Goal: Transaction & Acquisition: Purchase product/service

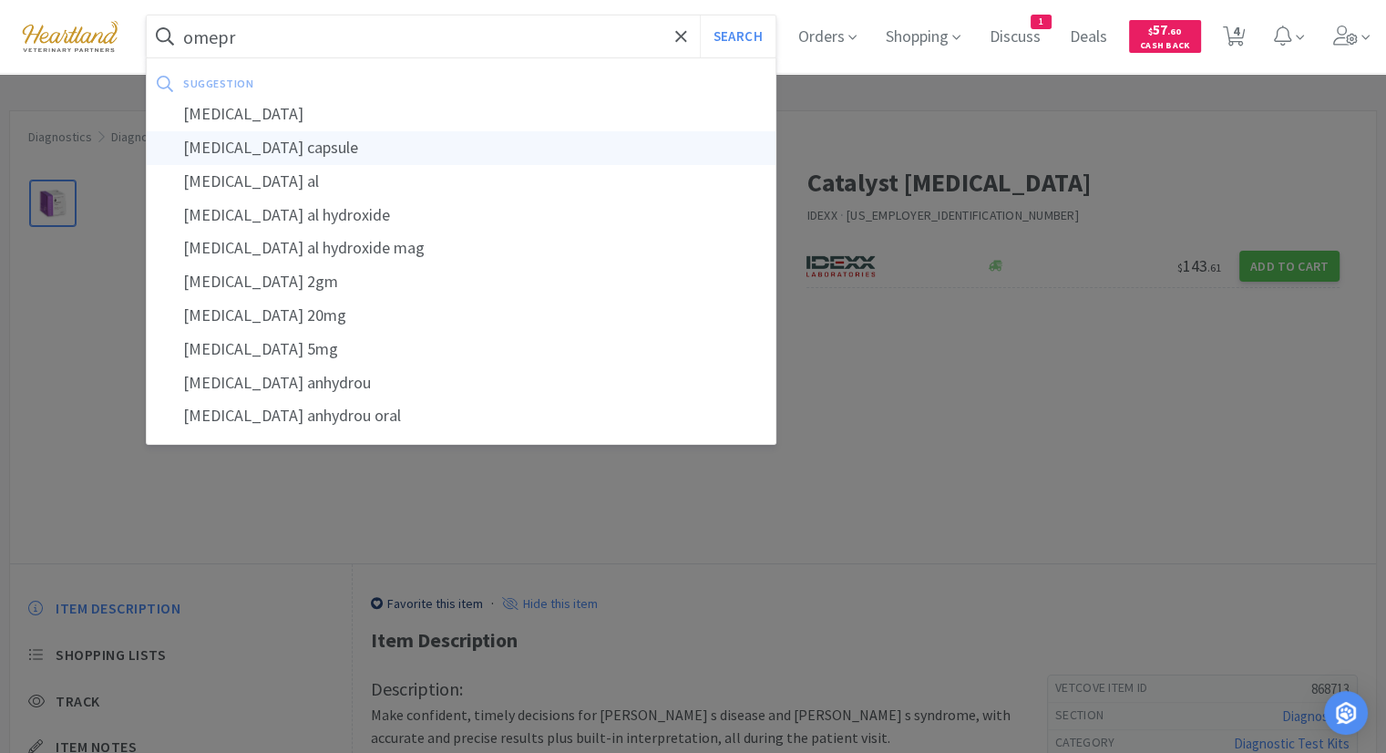
click at [590, 131] on div "[MEDICAL_DATA] capsule" at bounding box center [461, 148] width 629 height 34
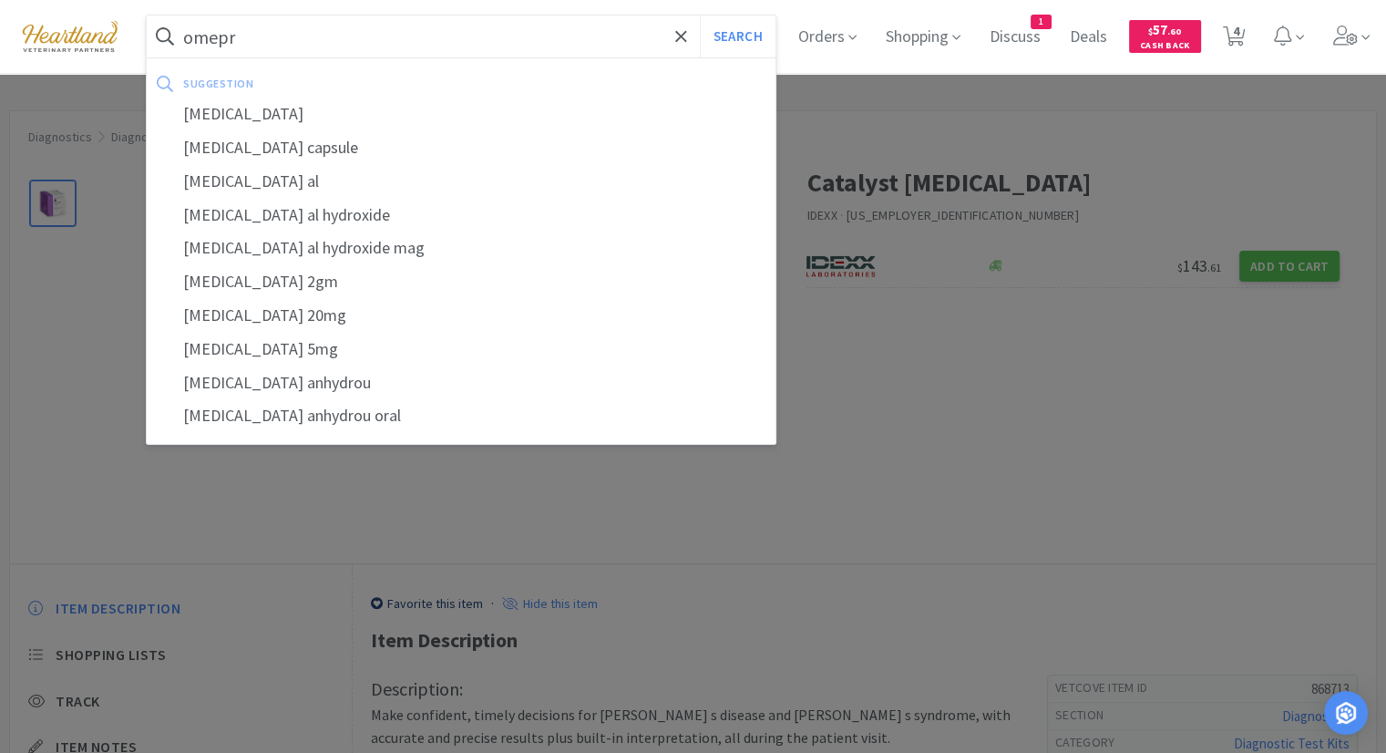
type input "[MEDICAL_DATA] capsule"
select select "1"
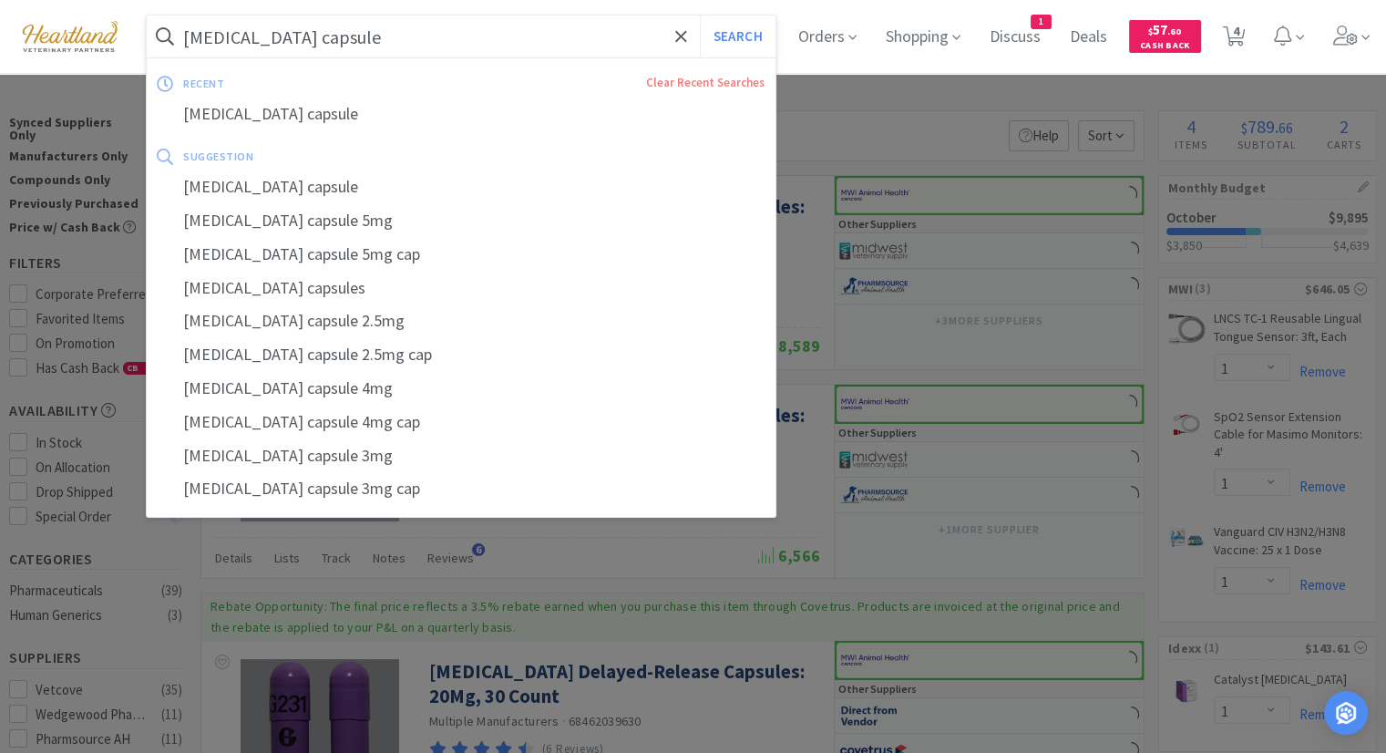
click at [438, 37] on input "[MEDICAL_DATA] capsule" at bounding box center [461, 36] width 629 height 42
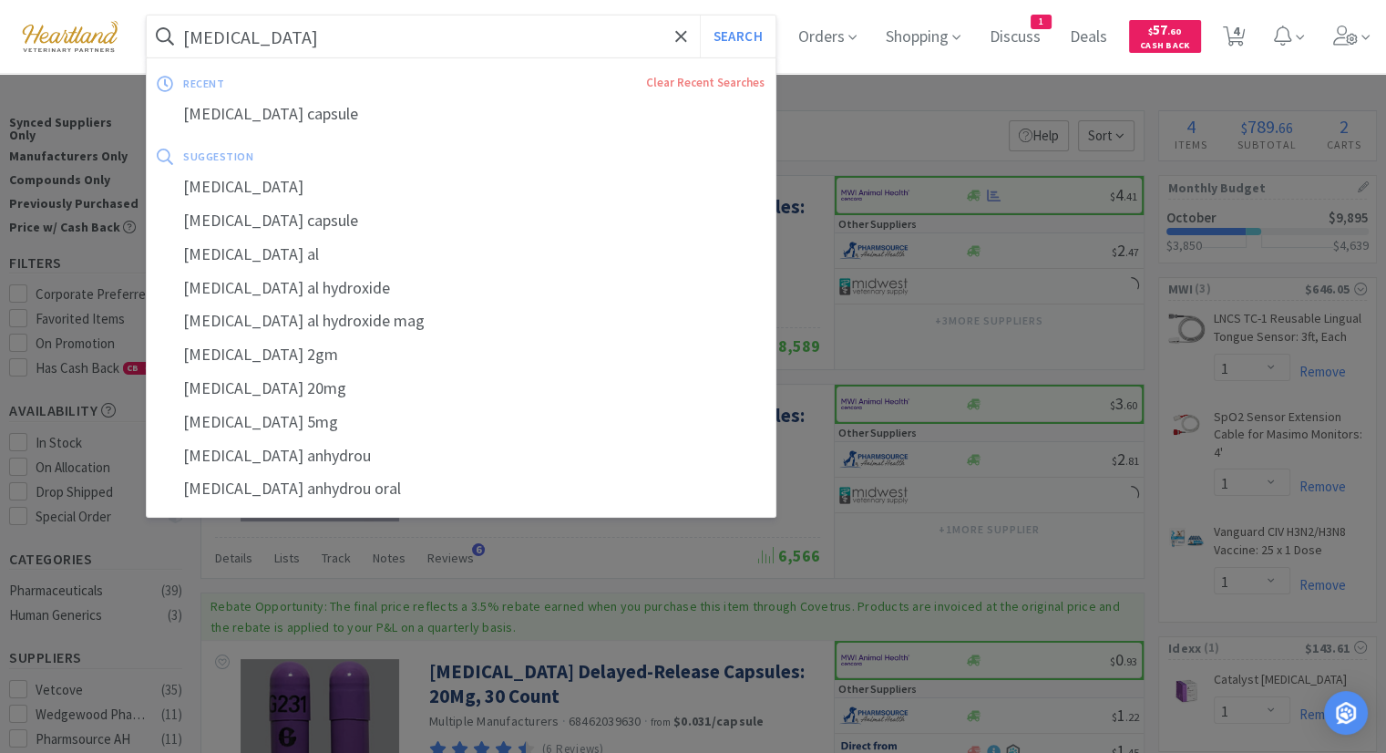
type input "[MEDICAL_DATA]"
click at [700, 15] on button "Search" at bounding box center [738, 36] width 76 height 42
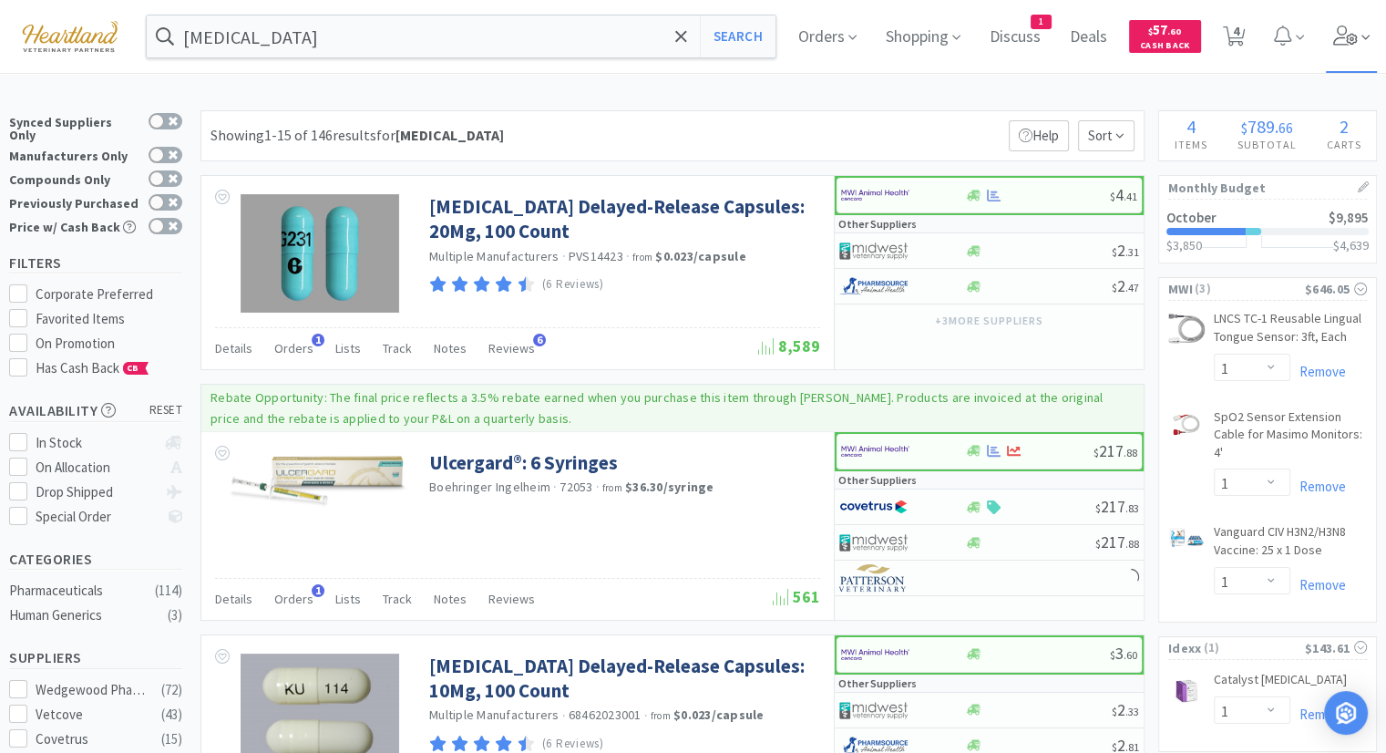
click at [1353, 35] on icon at bounding box center [1345, 36] width 25 height 20
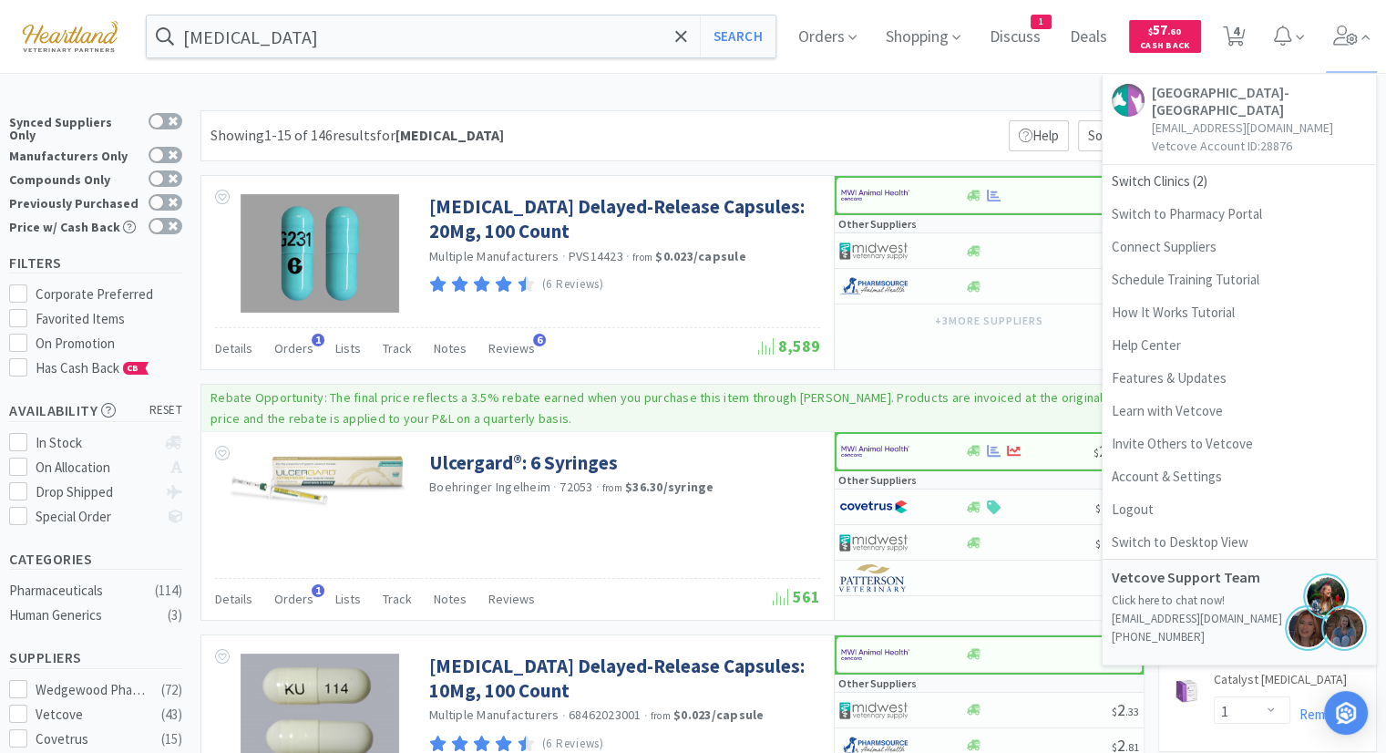
click at [857, 115] on div "Showing 1-15 of 146 results for [MEDICAL_DATA] Filters Help Sort" at bounding box center [672, 135] width 944 height 51
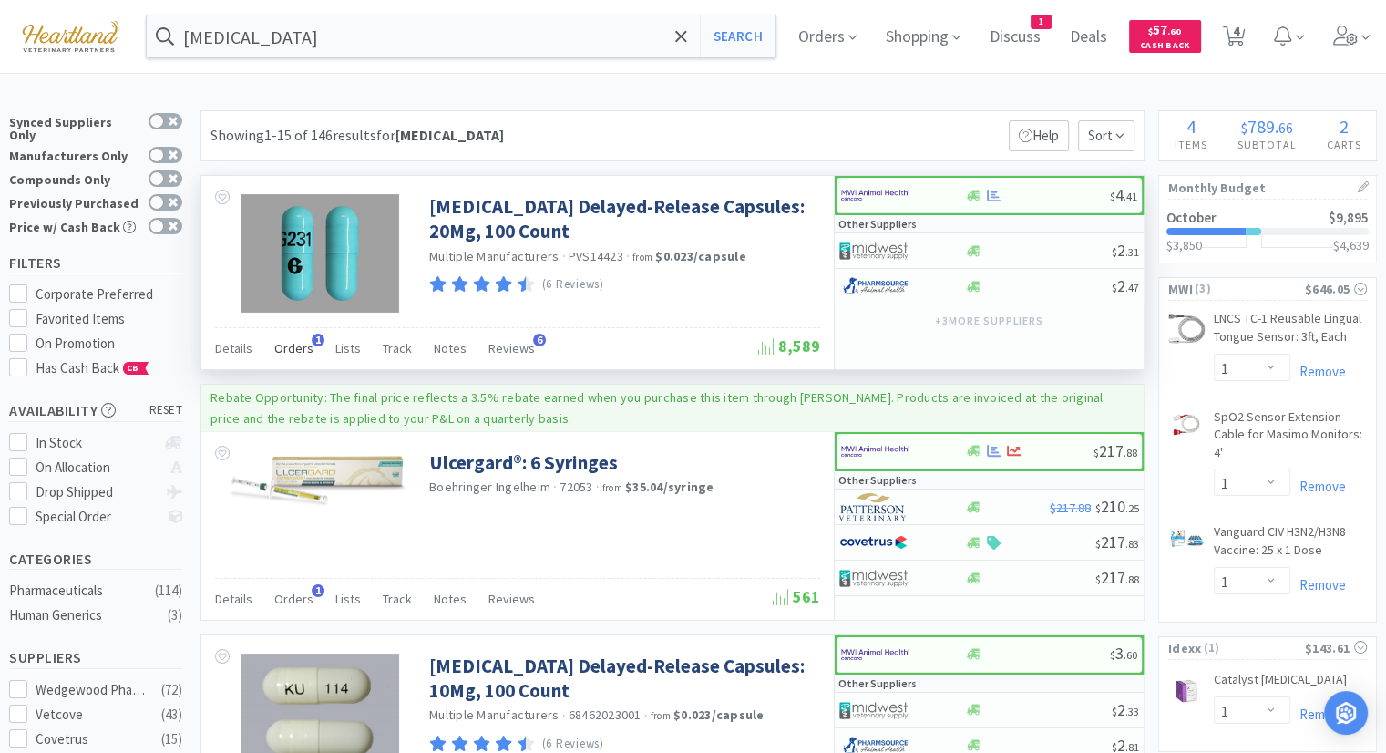
click at [312, 334] on span "1" at bounding box center [318, 339] width 13 height 13
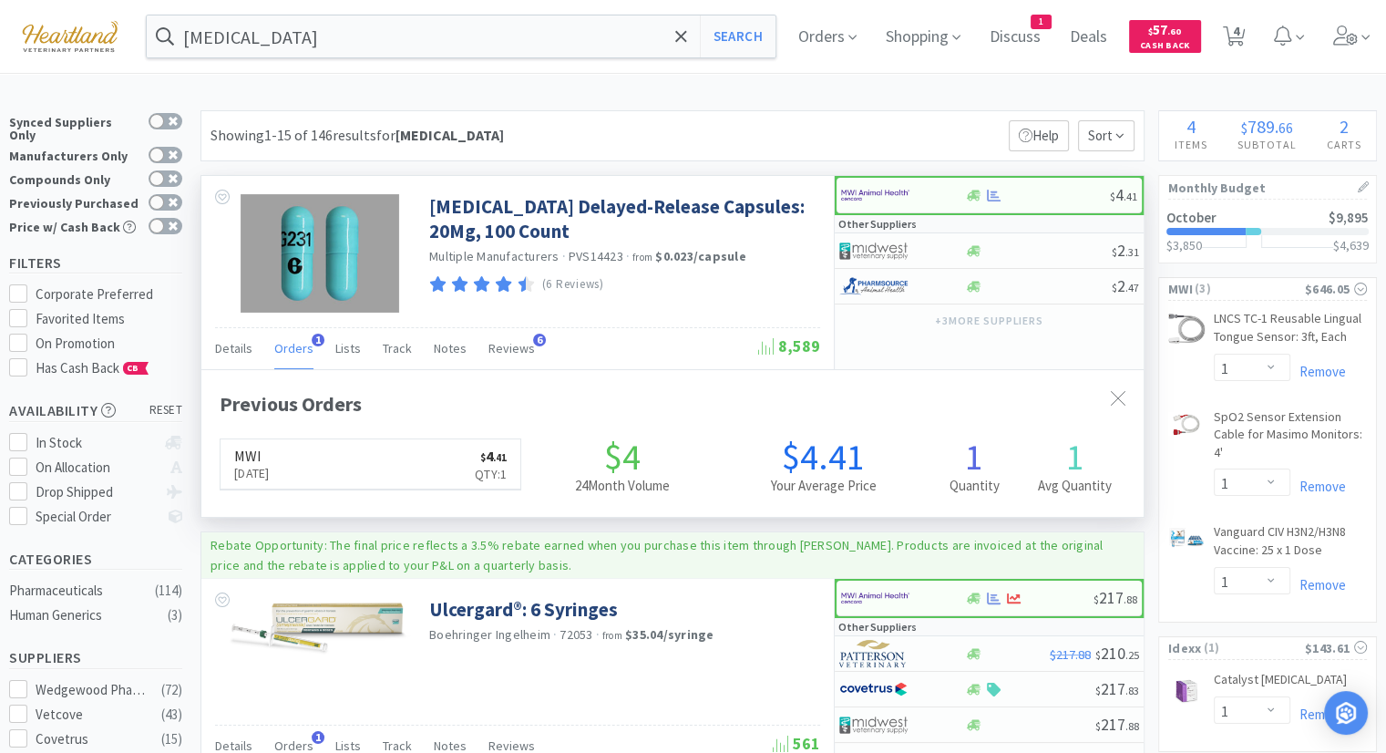
scroll to position [466, 942]
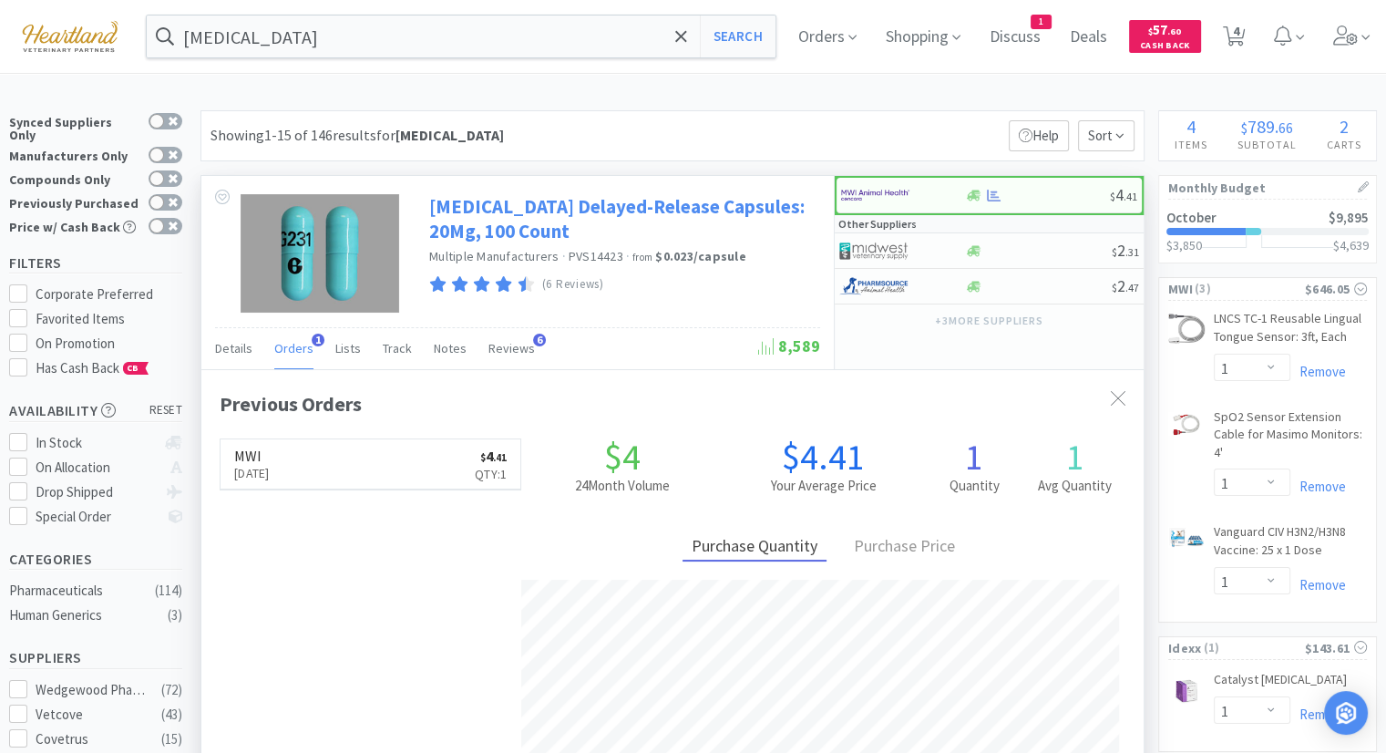
click at [678, 199] on link "[MEDICAL_DATA] Delayed-Release Capsules: 20Mg, 100 Count" at bounding box center [622, 219] width 386 height 50
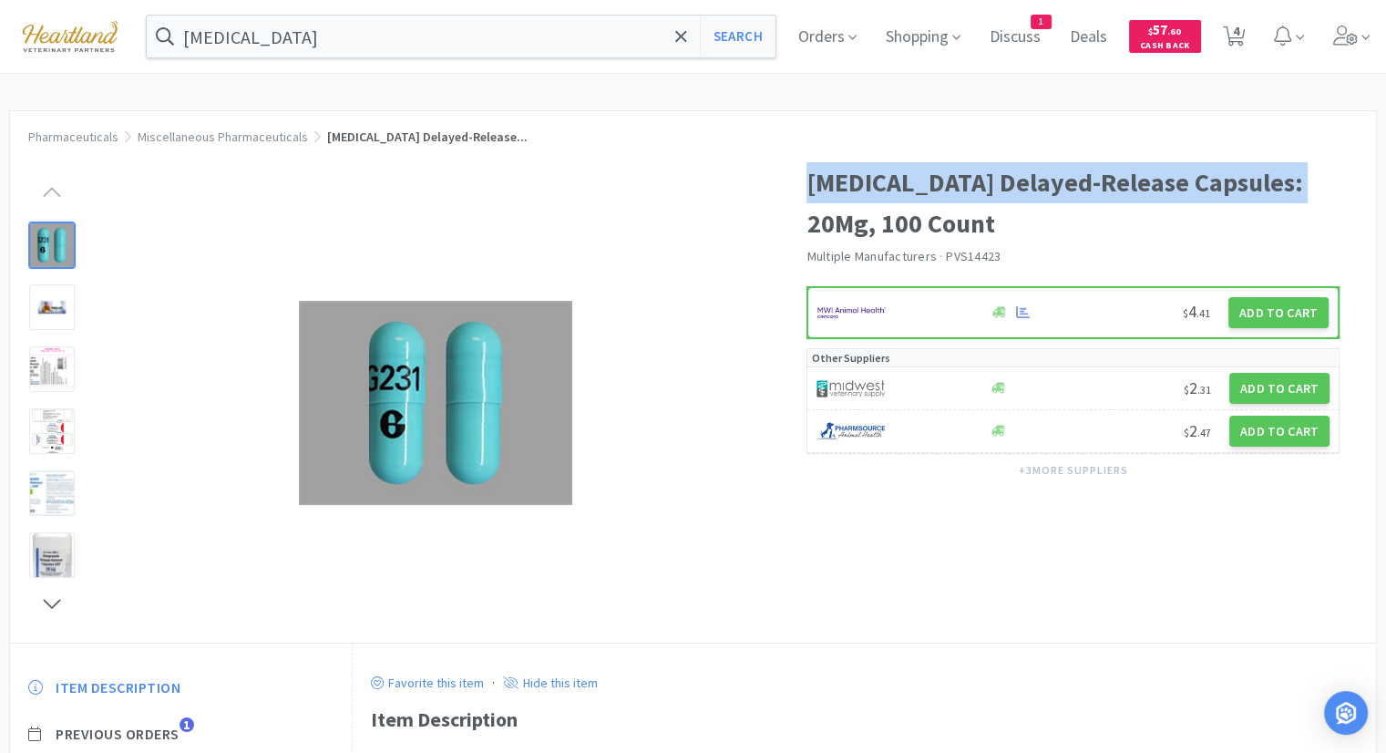
drag, startPoint x: 806, startPoint y: 179, endPoint x: 1308, endPoint y: 165, distance: 502.2
click at [1308, 165] on h1 "[MEDICAL_DATA] Delayed-Release Capsules: 20Mg, 100 Count" at bounding box center [1072, 203] width 533 height 82
copy h1 "[MEDICAL_DATA] Delayed-Release Capsules: 20Mg"
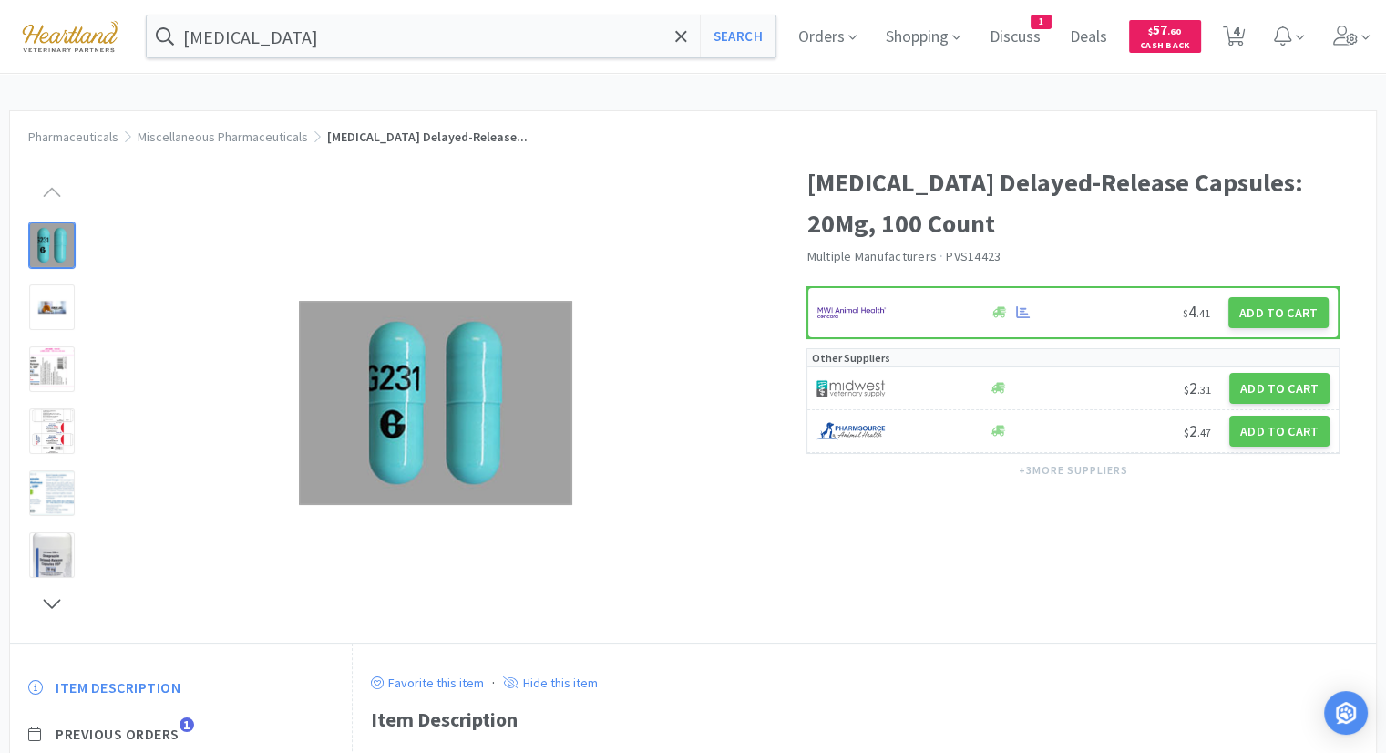
drag, startPoint x: 1348, startPoint y: 29, endPoint x: 1328, endPoint y: 51, distance: 29.7
click at [1350, 30] on icon at bounding box center [1346, 36] width 26 height 20
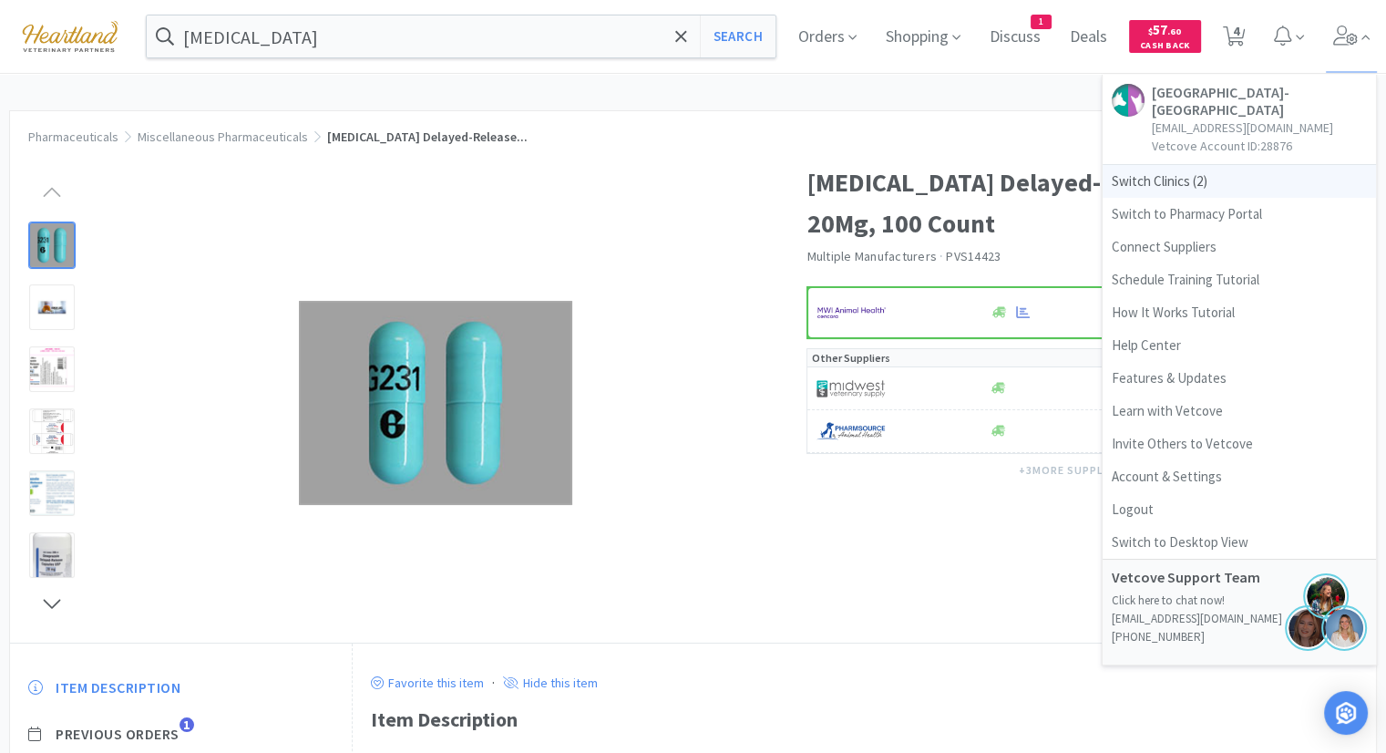
click at [1214, 180] on span "Switch Clinics ( 2 )" at bounding box center [1238, 181] width 273 height 33
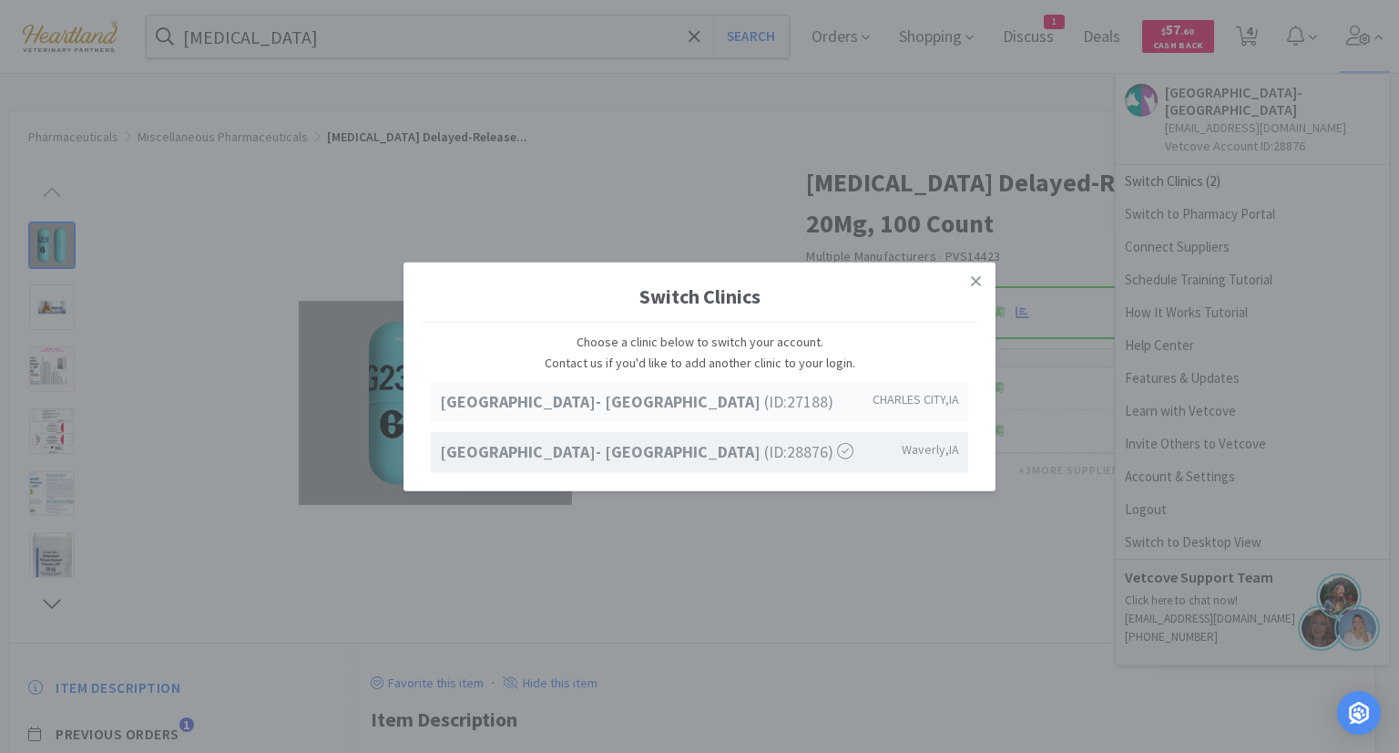
click at [735, 418] on div "[GEOGRAPHIC_DATA]- [GEOGRAPHIC_DATA] (ID: 27188 ) [GEOGRAPHIC_DATA] , [GEOGRAPH…" at bounding box center [700, 402] width 538 height 41
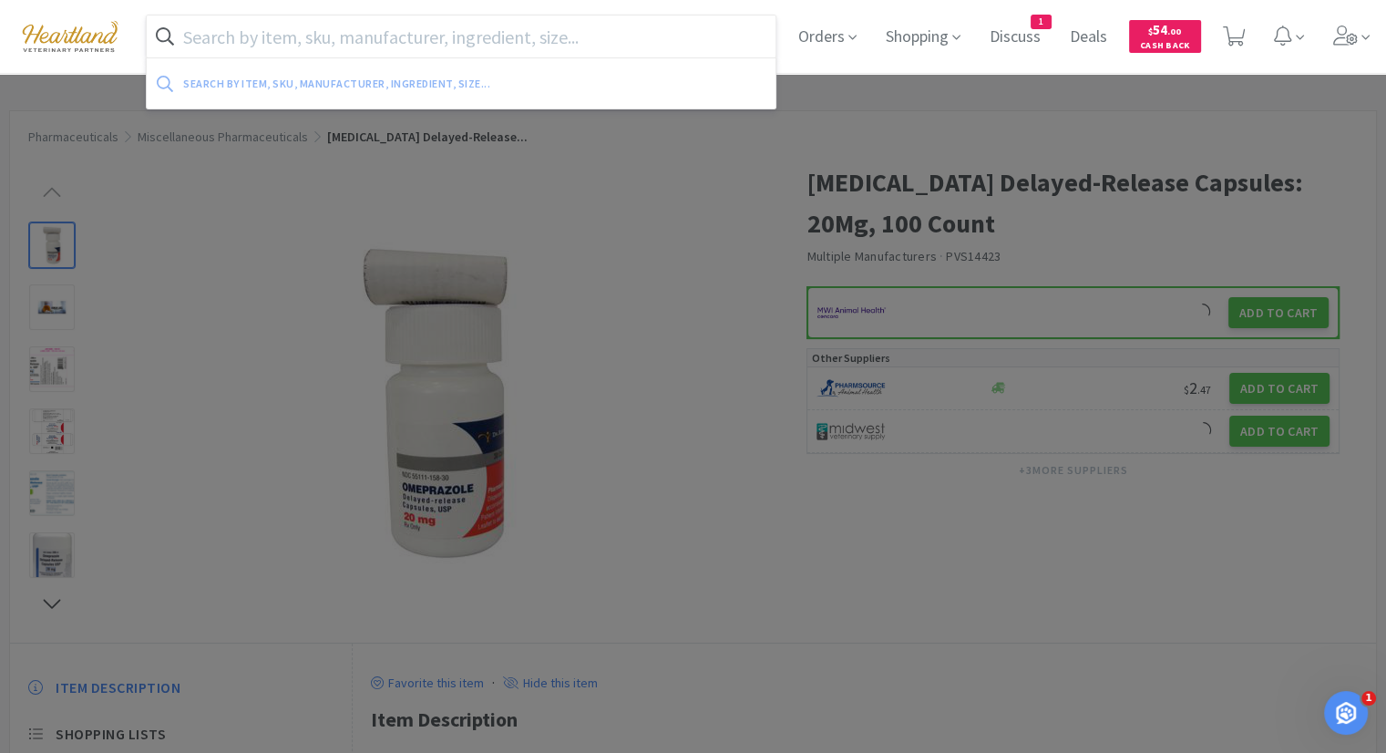
click at [532, 37] on input "text" at bounding box center [461, 36] width 629 height 42
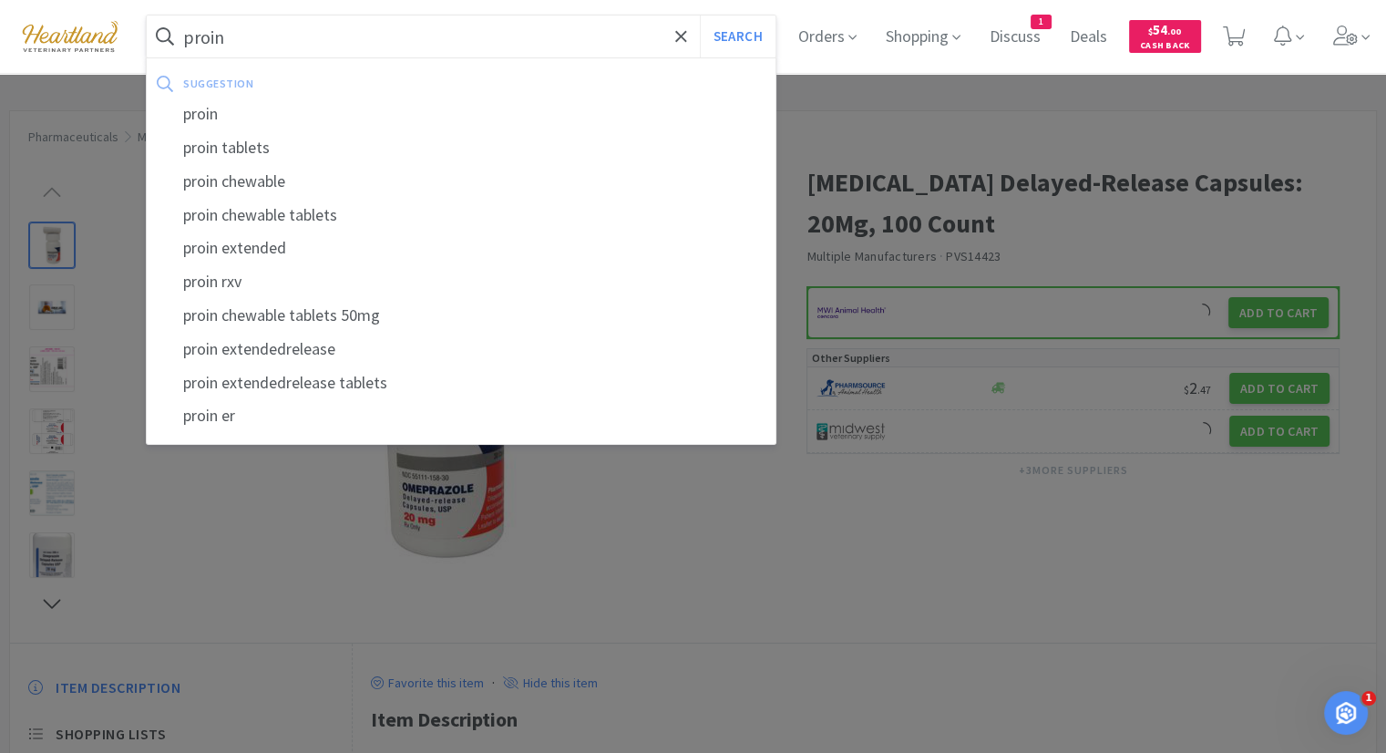
type input "proin"
click at [700, 15] on button "Search" at bounding box center [738, 36] width 76 height 42
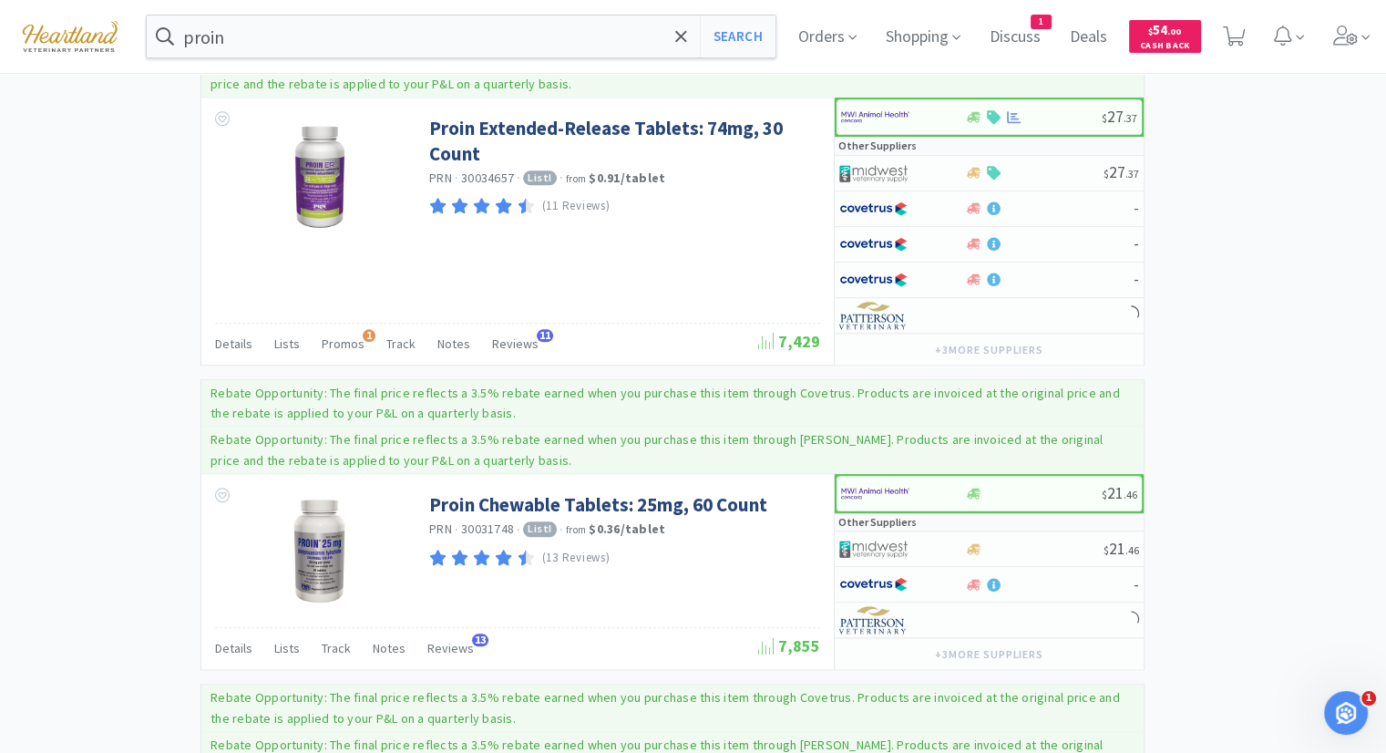
scroll to position [2004, 0]
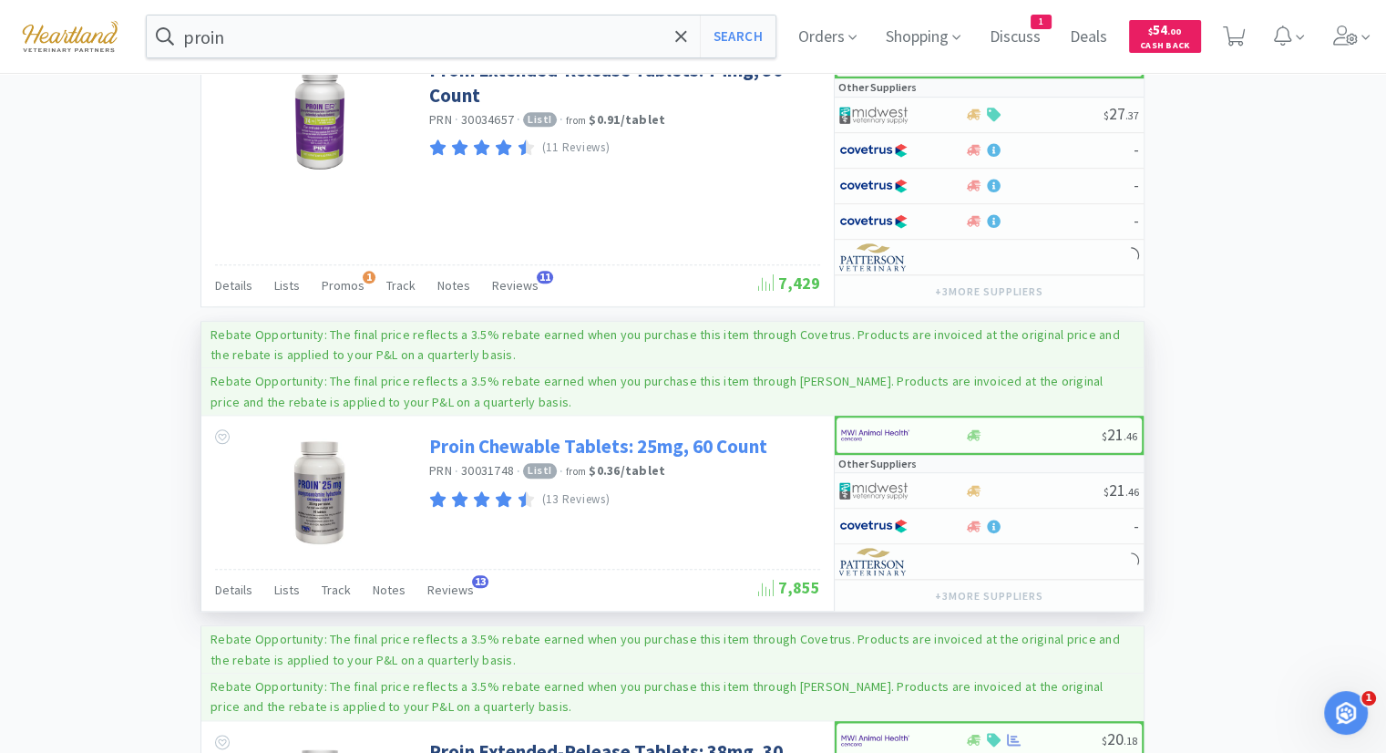
select select "1"
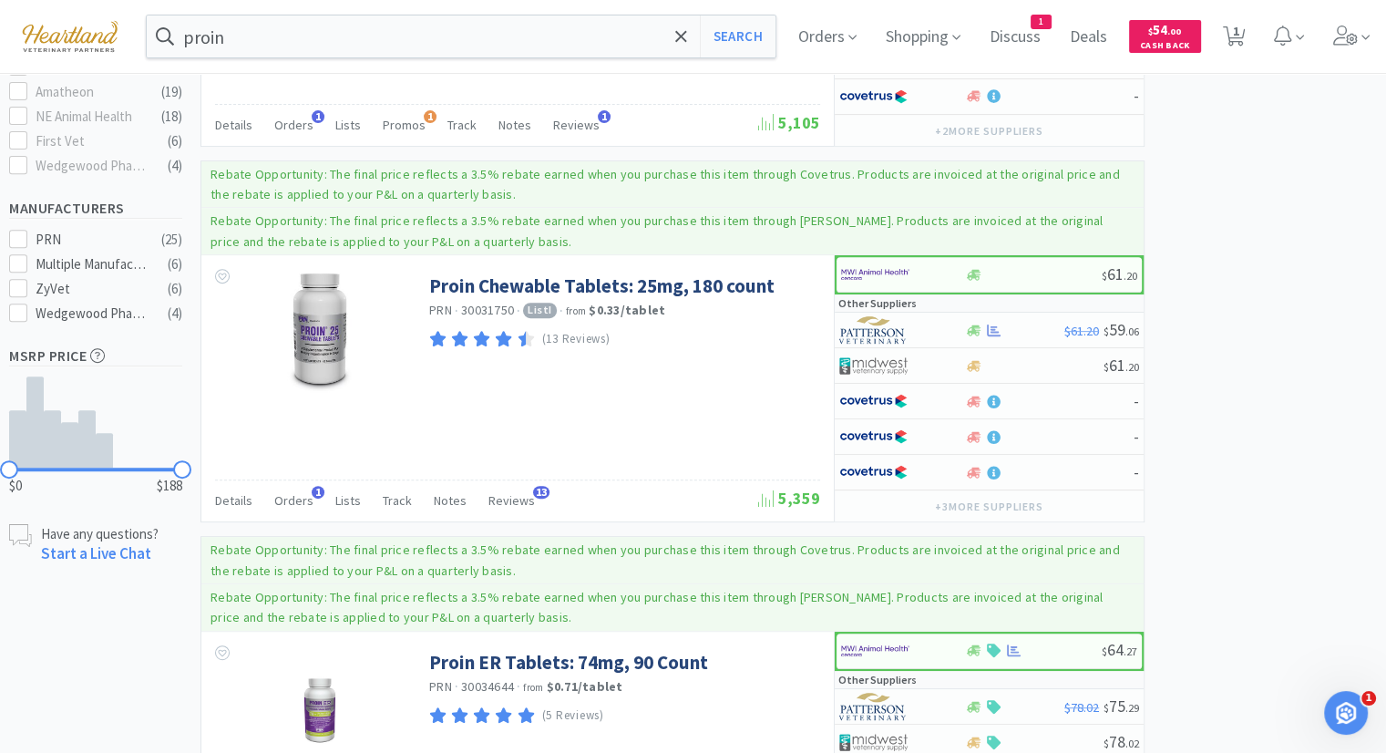
scroll to position [729, 0]
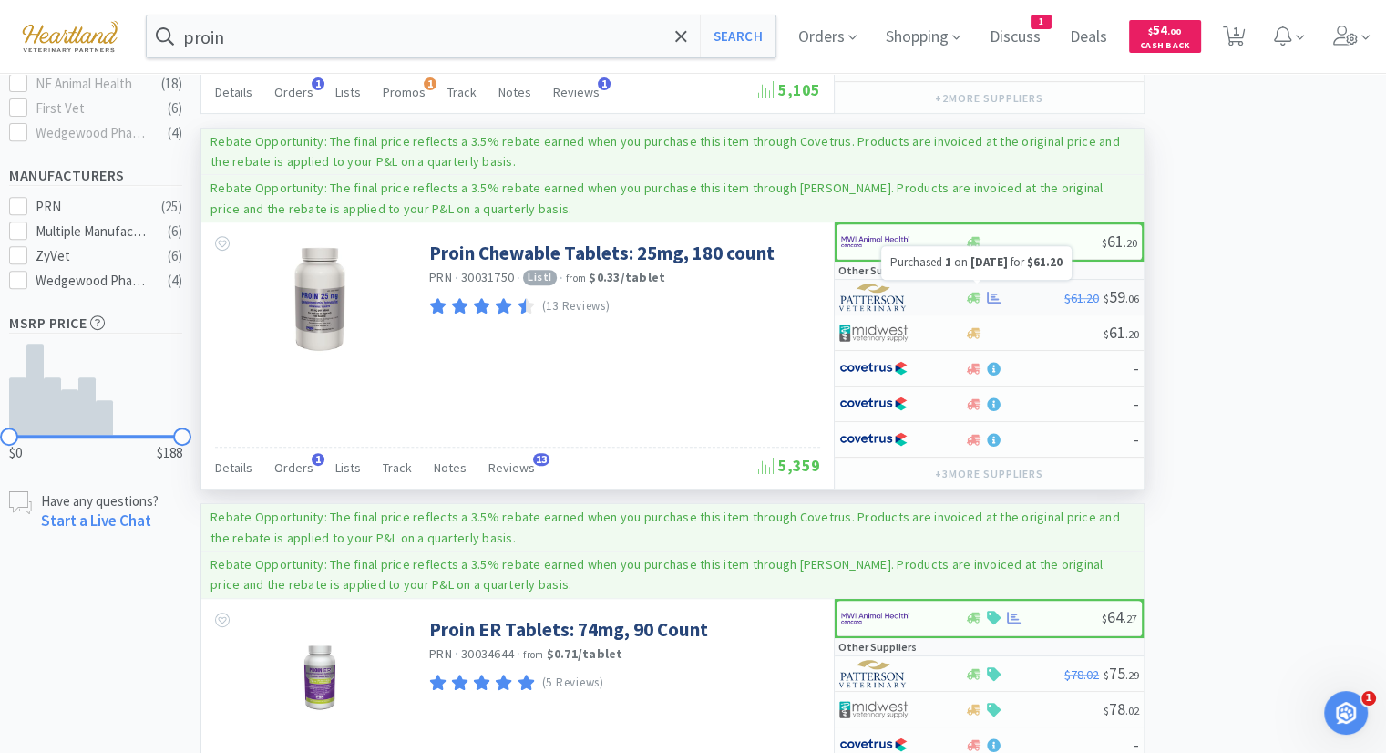
click at [989, 291] on icon at bounding box center [994, 298] width 14 height 14
select select "1"
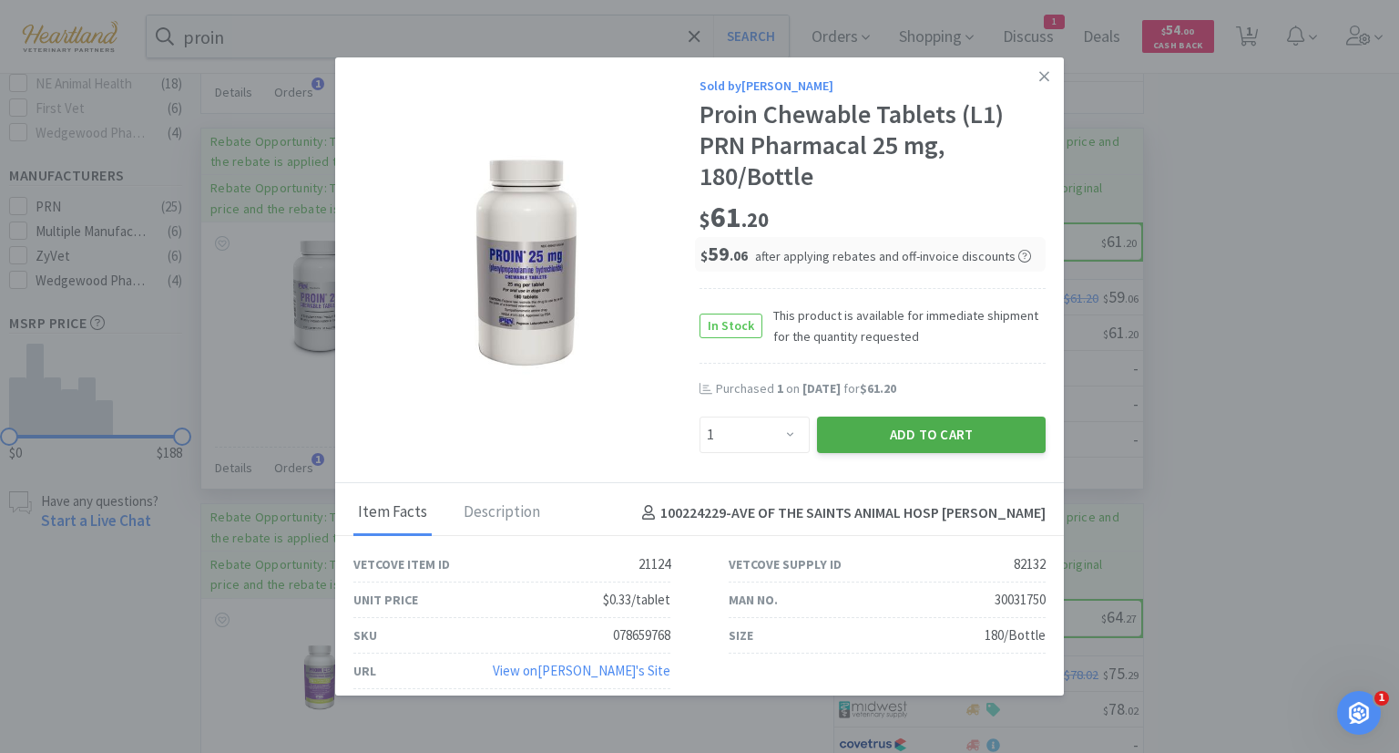
click at [905, 439] on button "Add to Cart" at bounding box center [931, 434] width 229 height 36
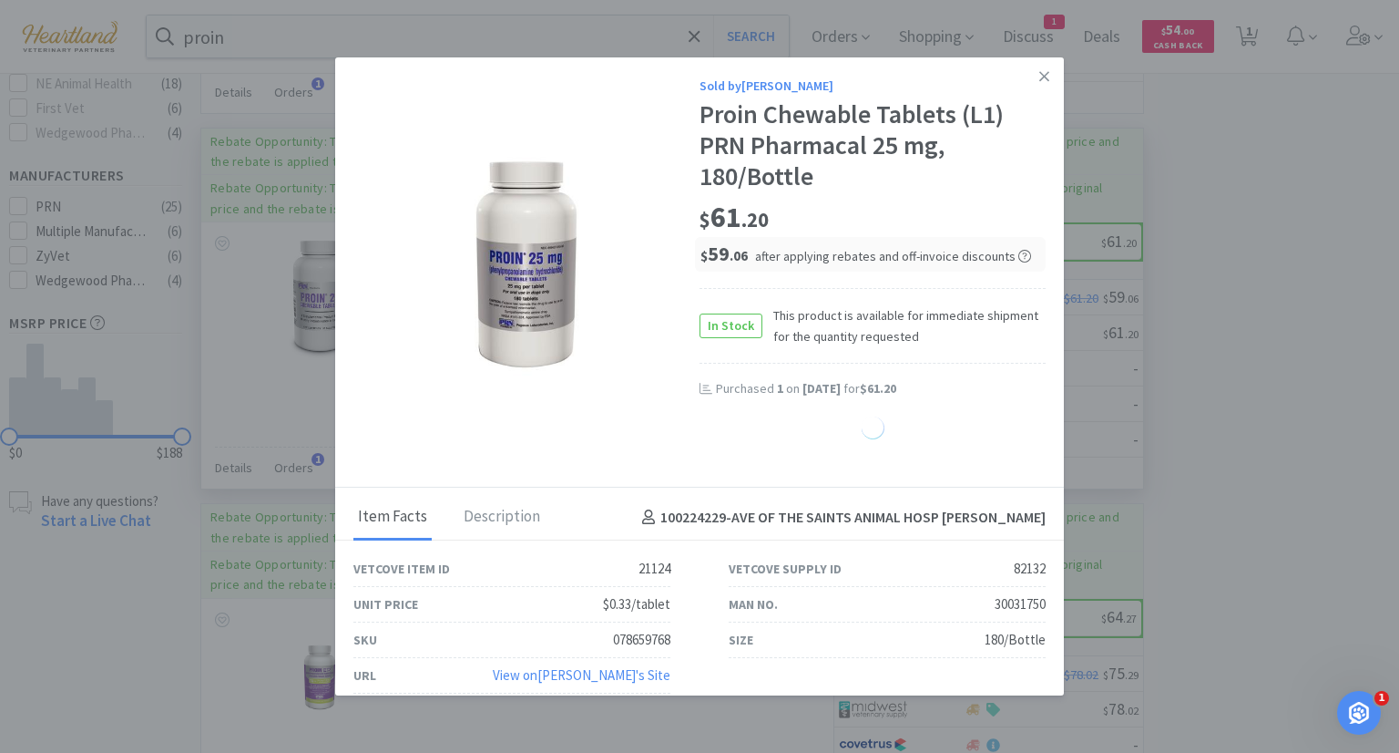
select select "1"
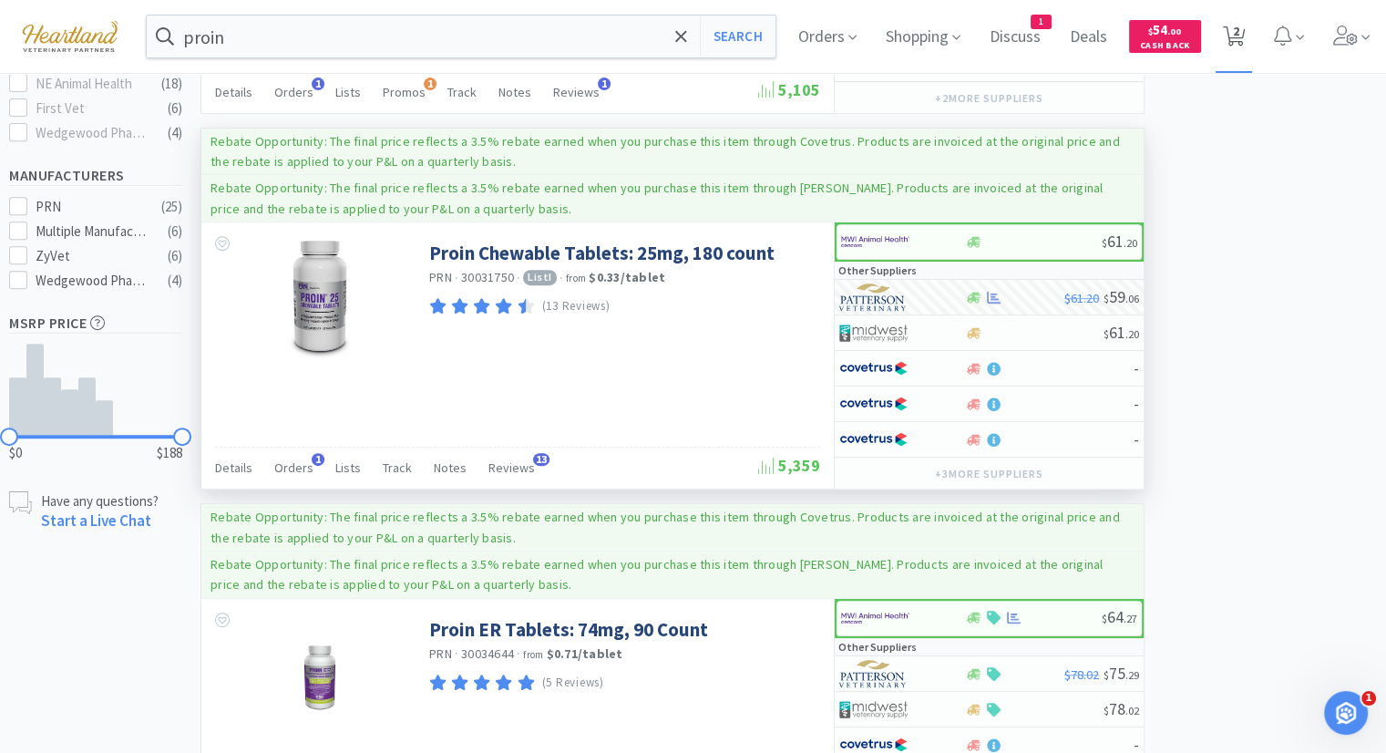
click at [1245, 36] on icon at bounding box center [1234, 36] width 23 height 20
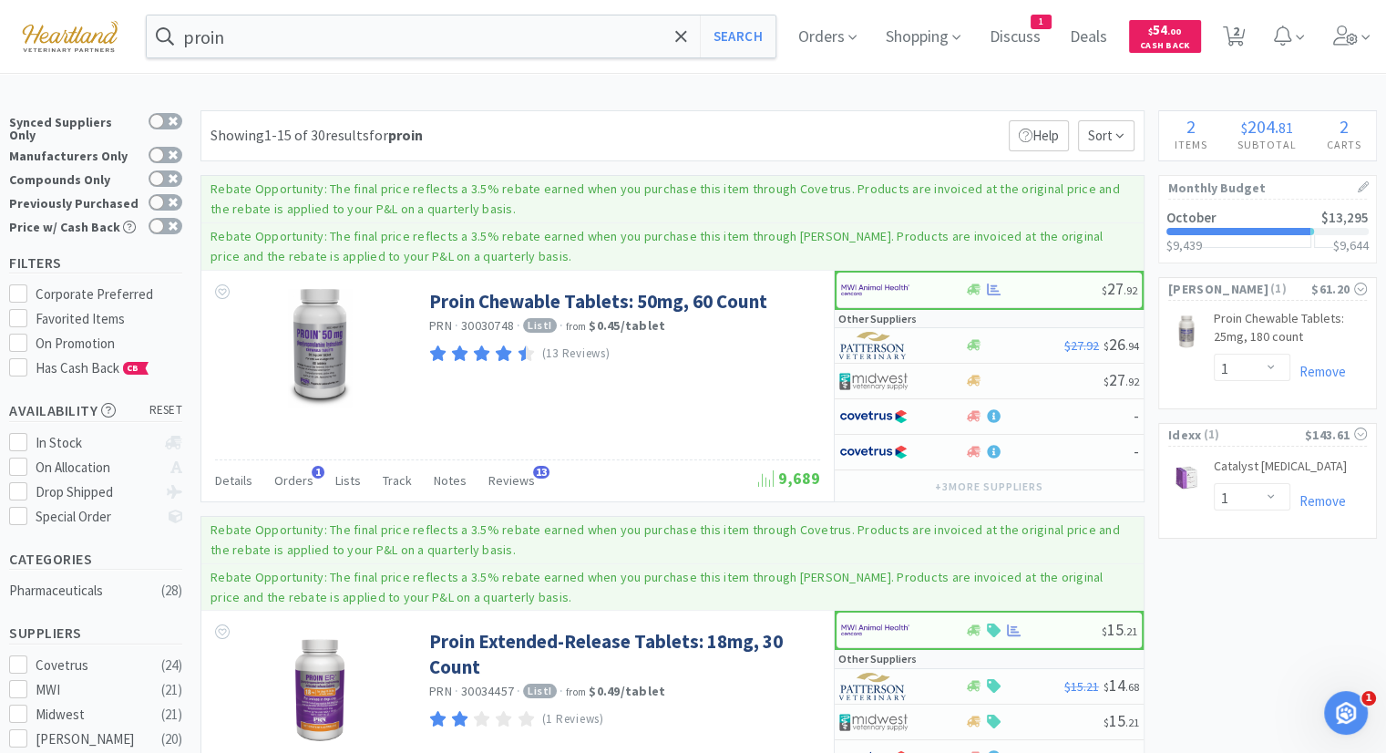
select select "1"
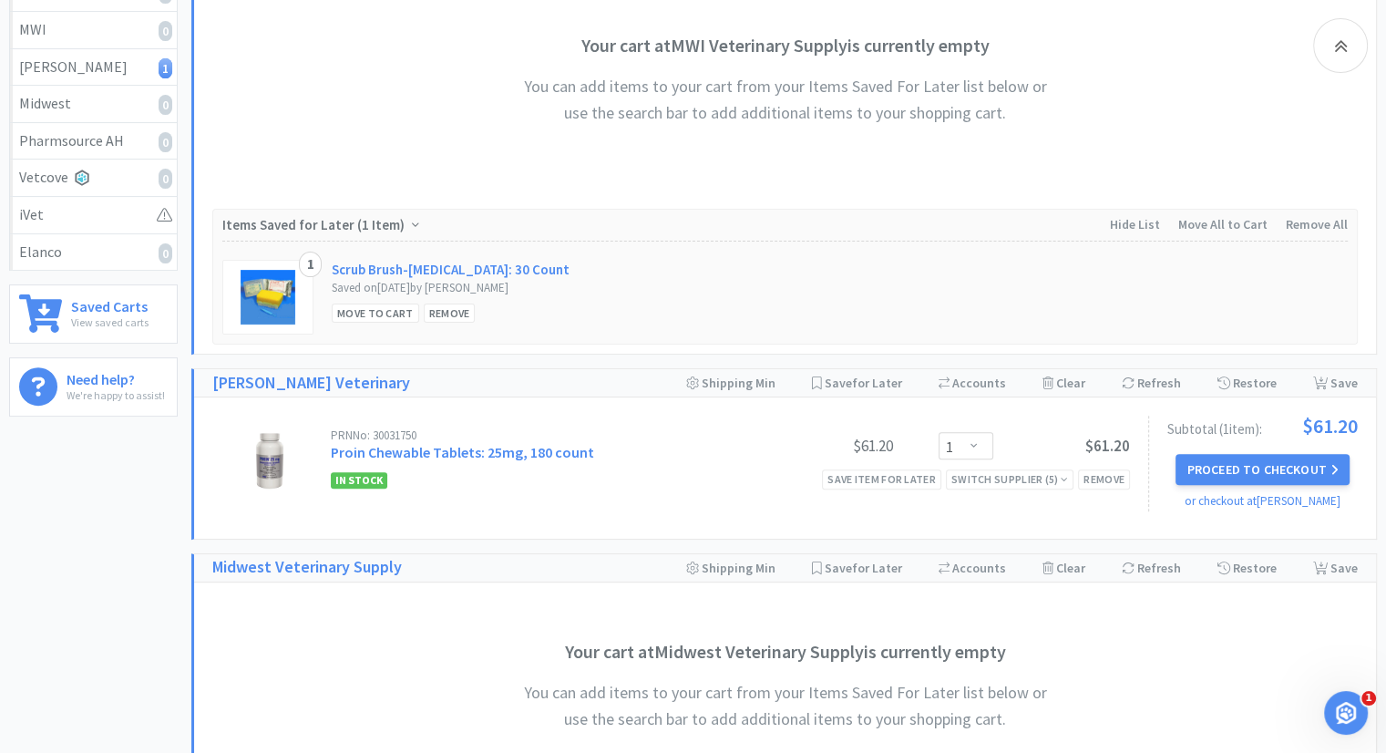
scroll to position [547, 0]
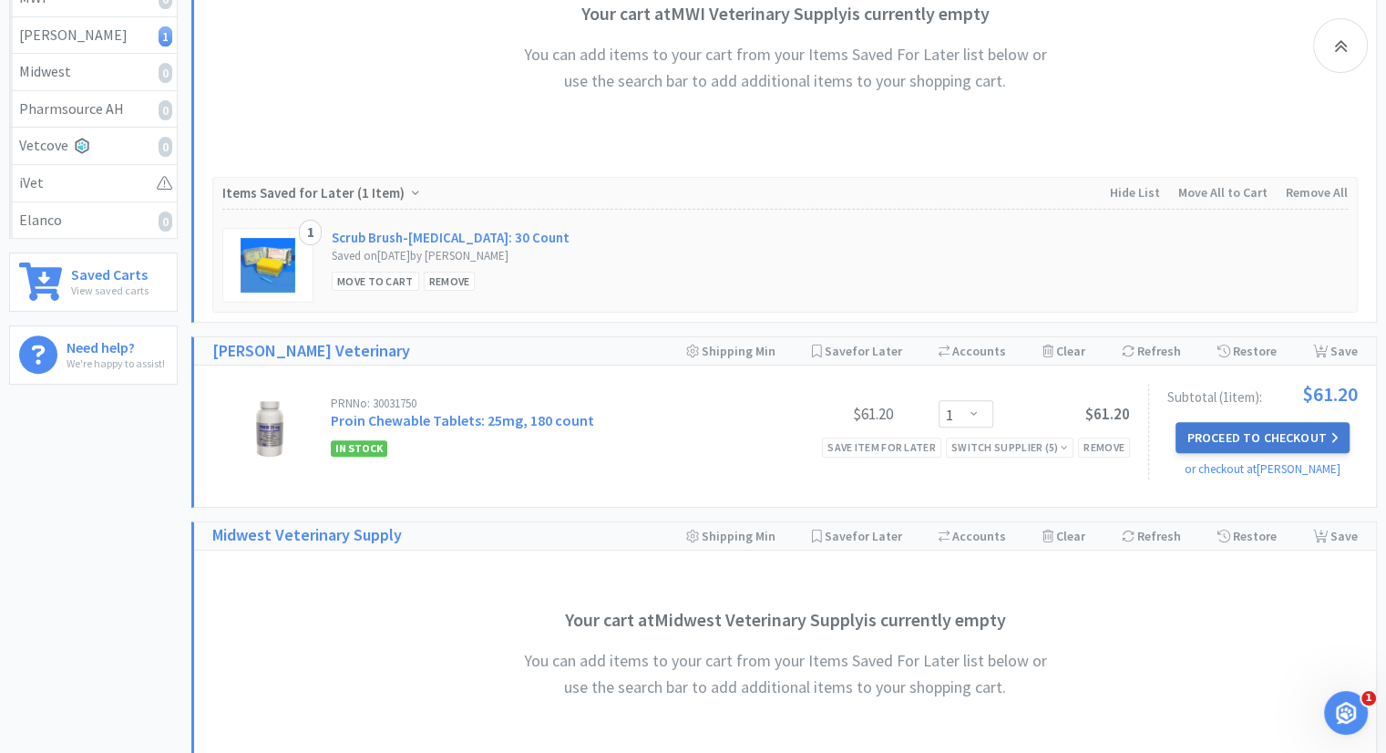
click at [1217, 438] on button "Proceed to Checkout" at bounding box center [1261, 437] width 173 height 31
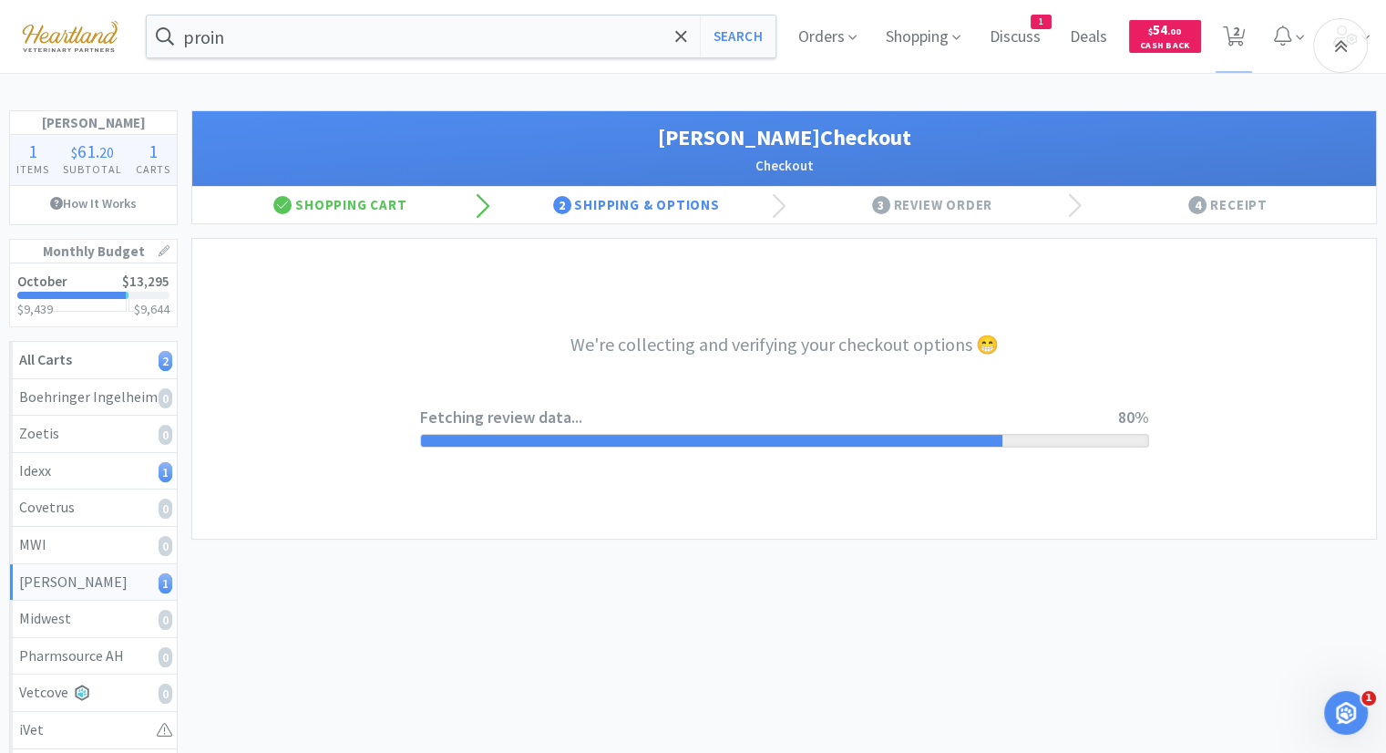
select select "1"
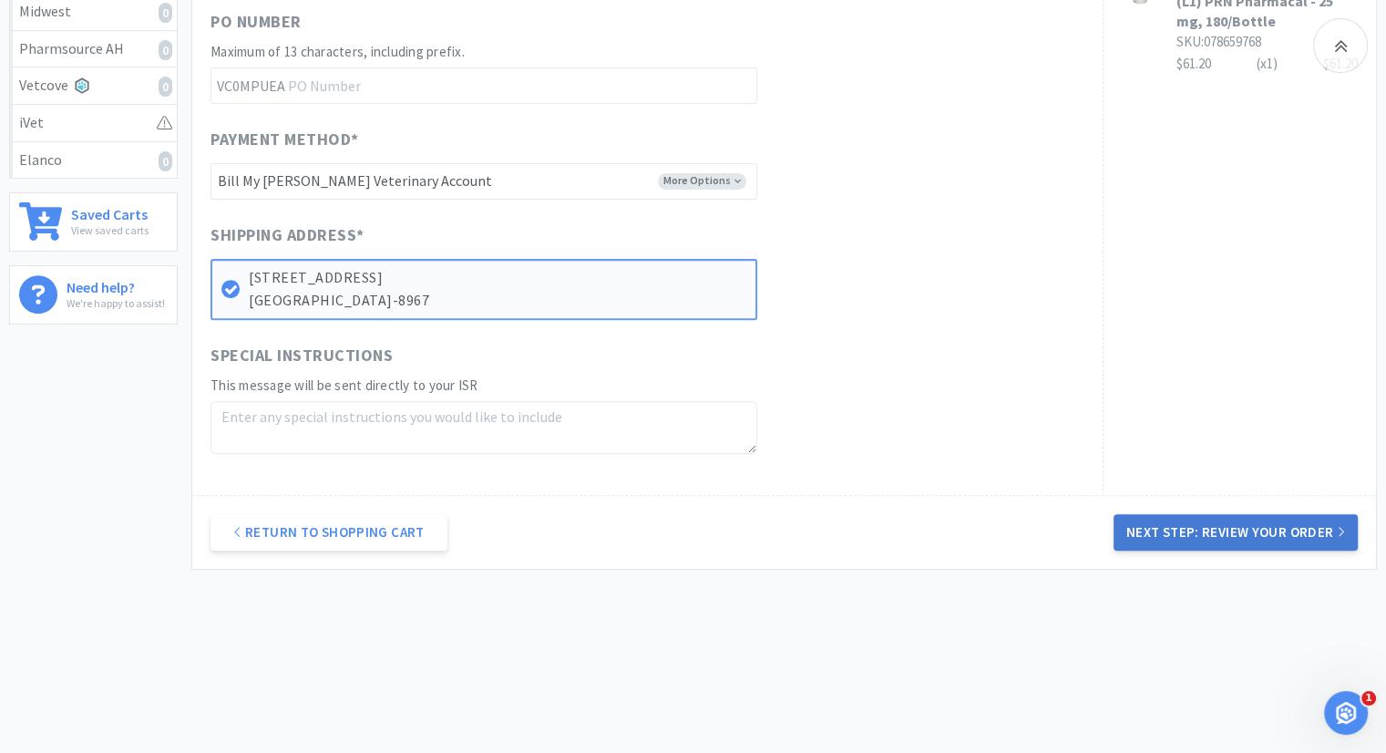
click at [1181, 529] on button "Next Step: Review Your Order" at bounding box center [1235, 532] width 244 height 36
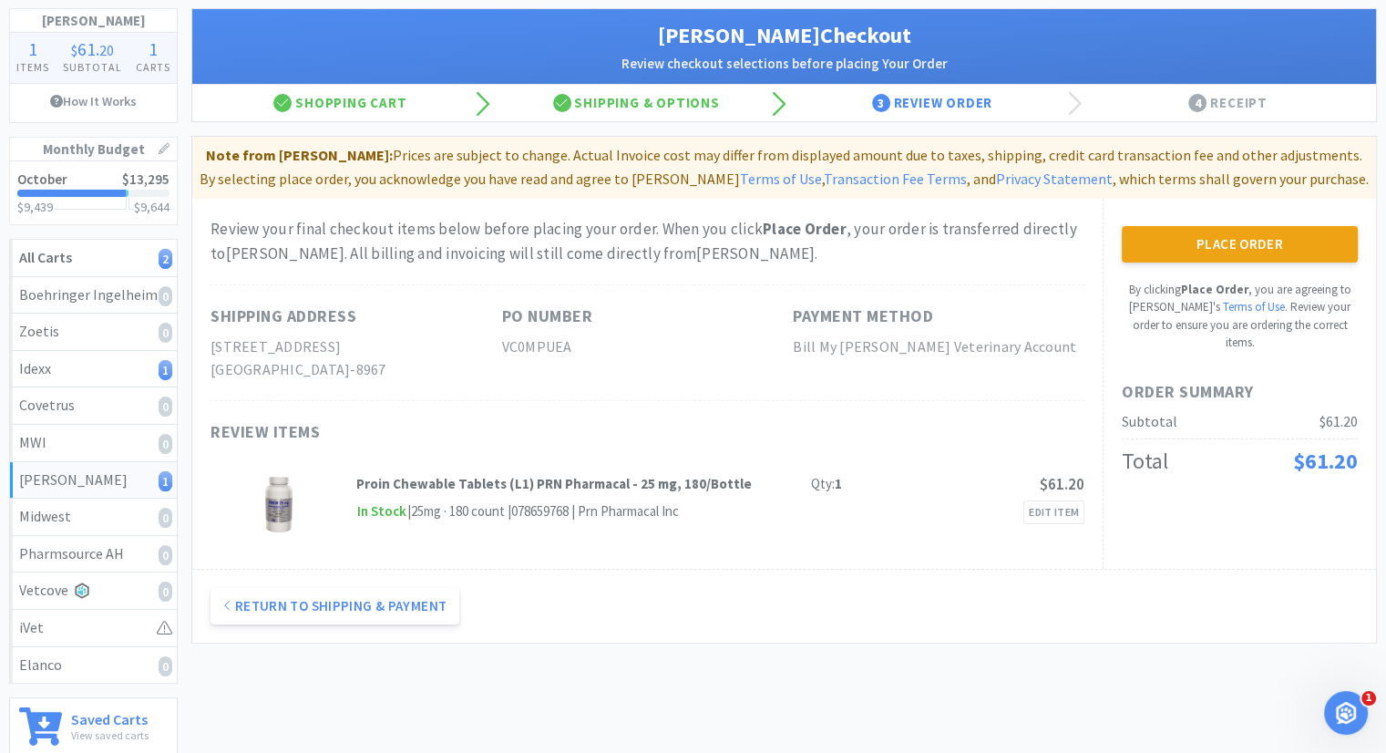
scroll to position [70, 0]
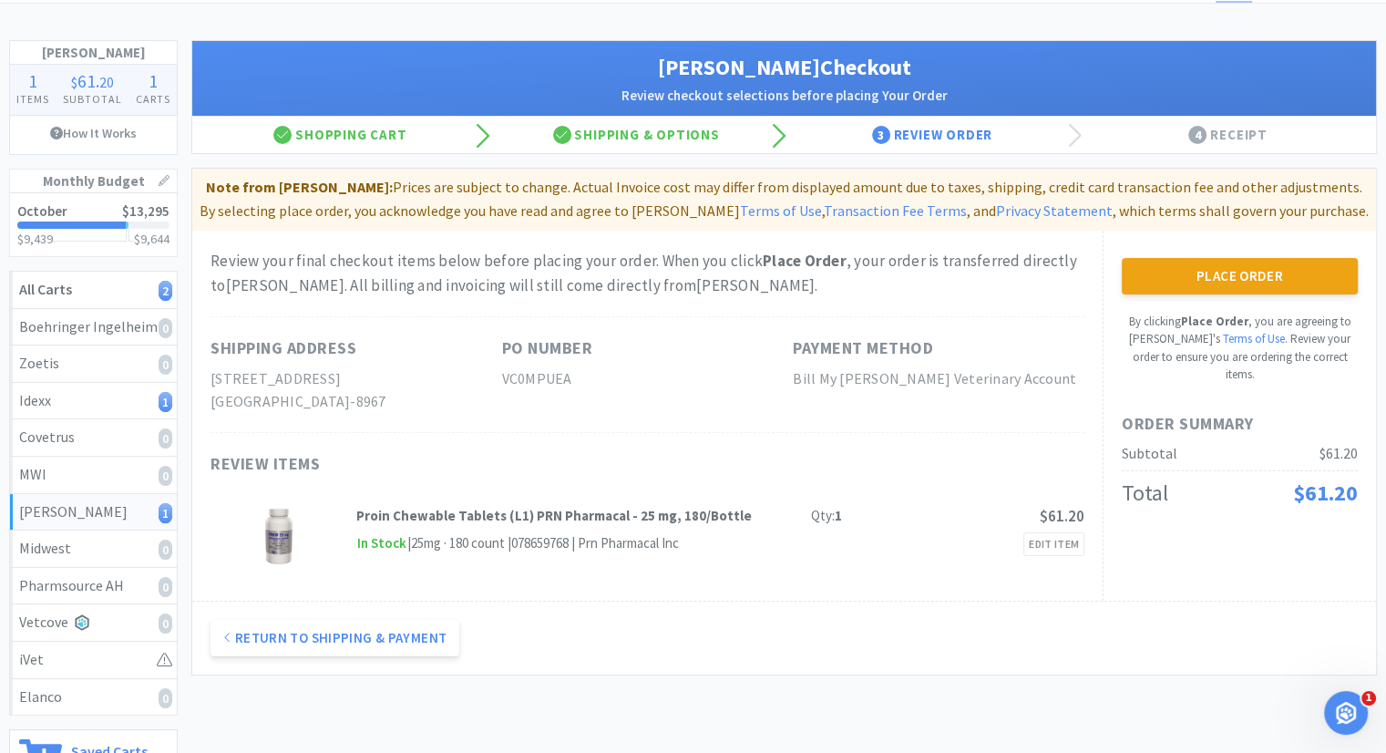
click at [849, 628] on div "Return to Shipping & Payment" at bounding box center [784, 637] width 1184 height 74
click at [879, 573] on div "Proin Chewable Tablets (L1) PRN Pharmacal - 25 mg, 180/Bottle Qty: 1 $61.20 In …" at bounding box center [647, 536] width 874 height 91
click at [888, 636] on div "Return to Shipping & Payment" at bounding box center [784, 637] width 1184 height 74
click at [872, 596] on div "Review your final checkout items below before placing your order. When you clic…" at bounding box center [647, 416] width 910 height 370
click at [927, 620] on div "Return to Shipping & Payment" at bounding box center [784, 637] width 1184 height 74
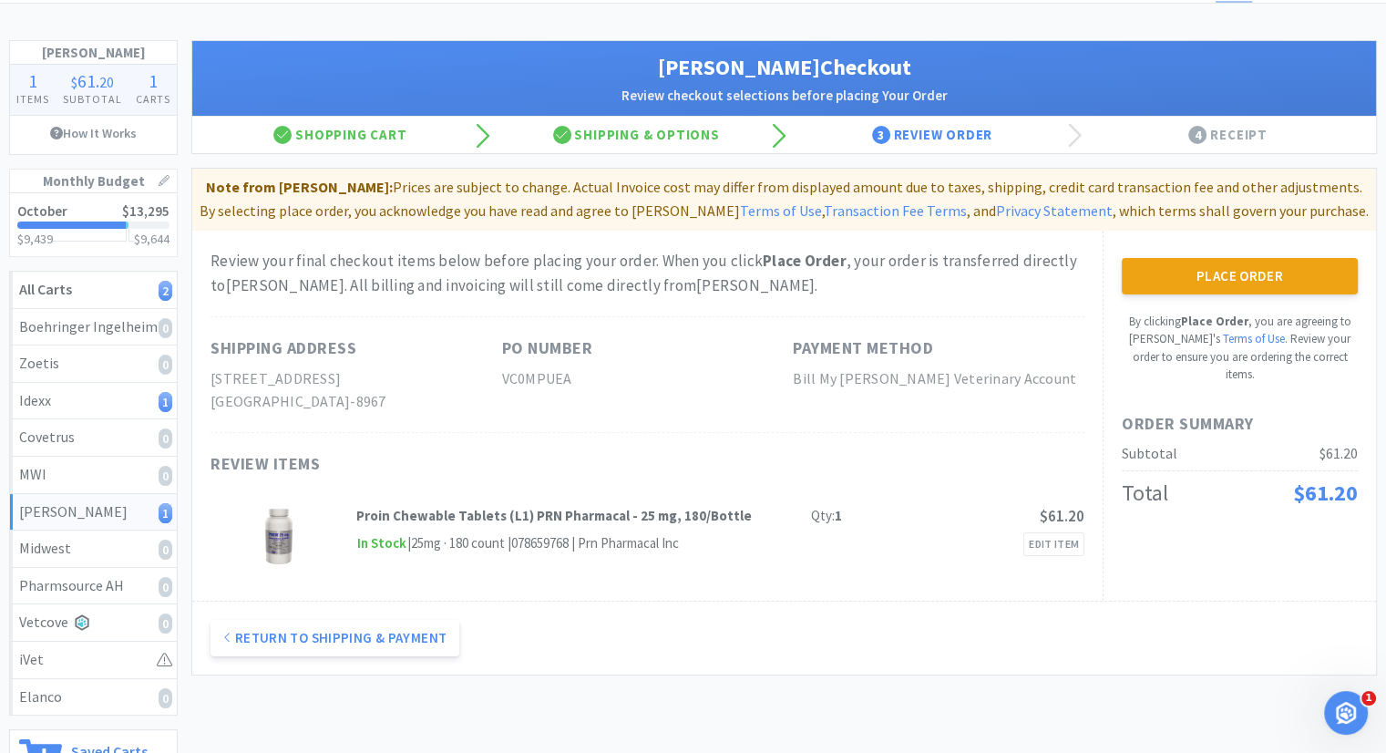
click at [828, 595] on div "Review your final checkout items below before placing your order. When you clic…" at bounding box center [647, 416] width 910 height 370
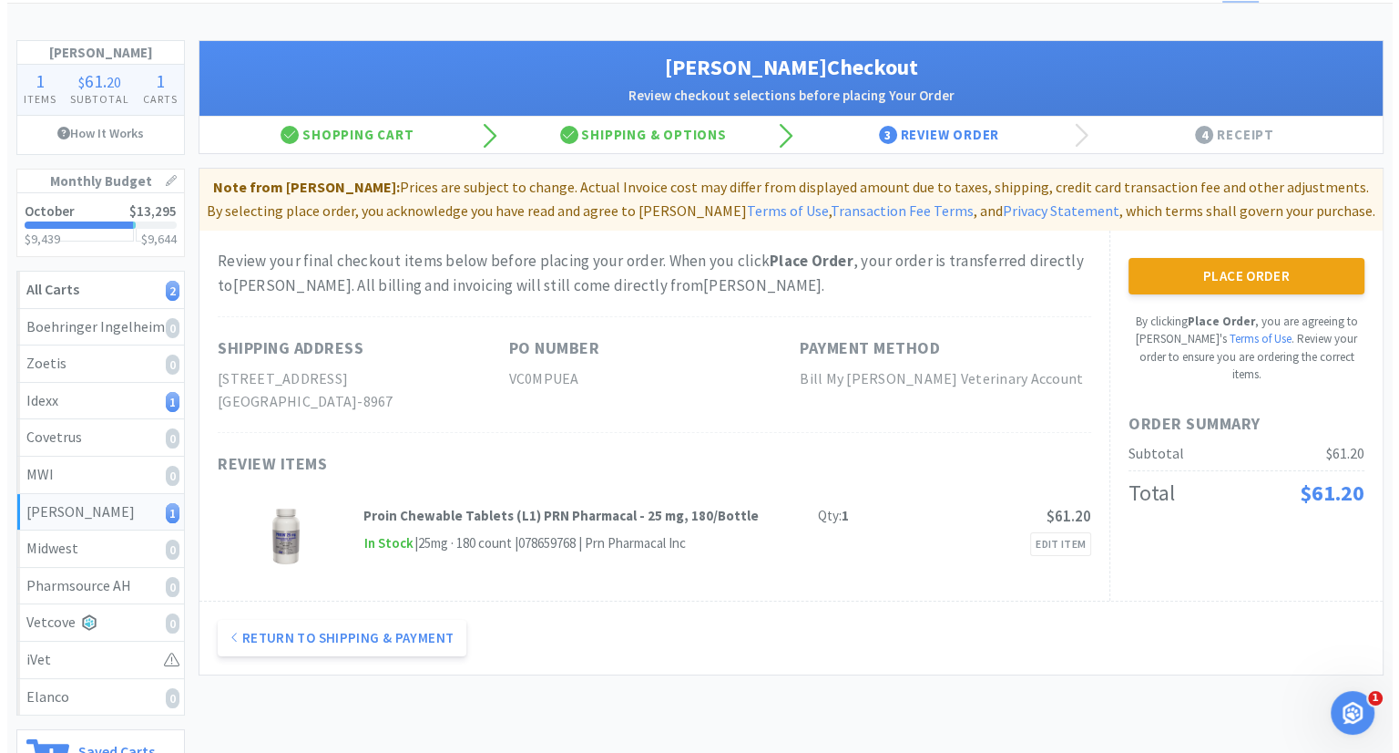
scroll to position [0, 0]
